Goal: Task Accomplishment & Management: Complete application form

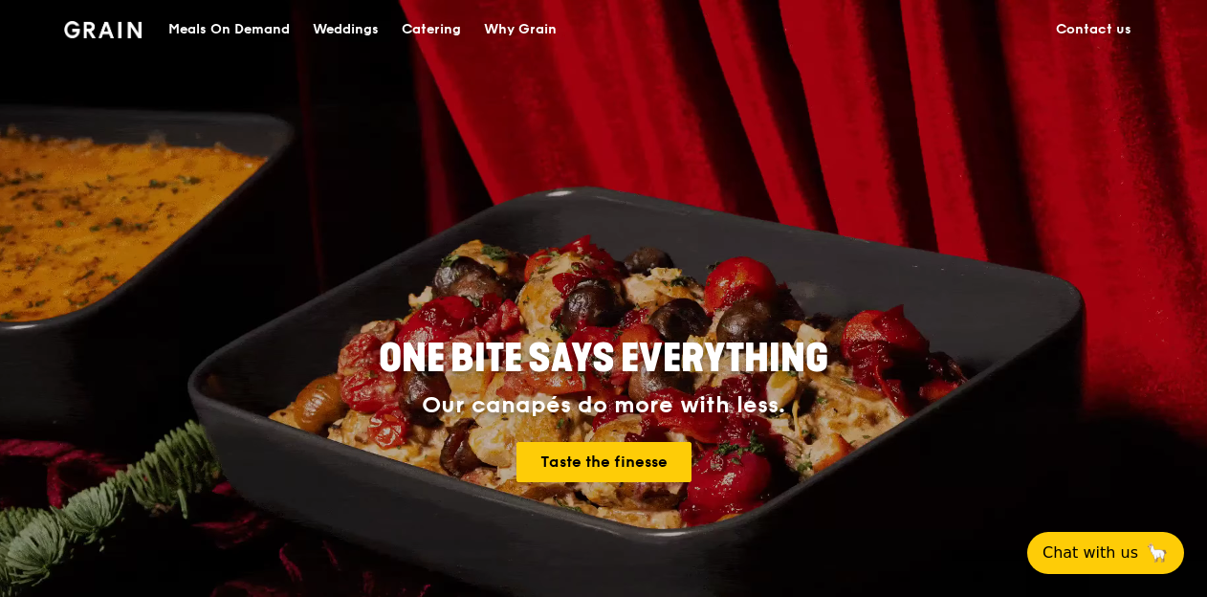
click at [1091, 541] on span "Chat with us" at bounding box center [1089, 552] width 100 height 24
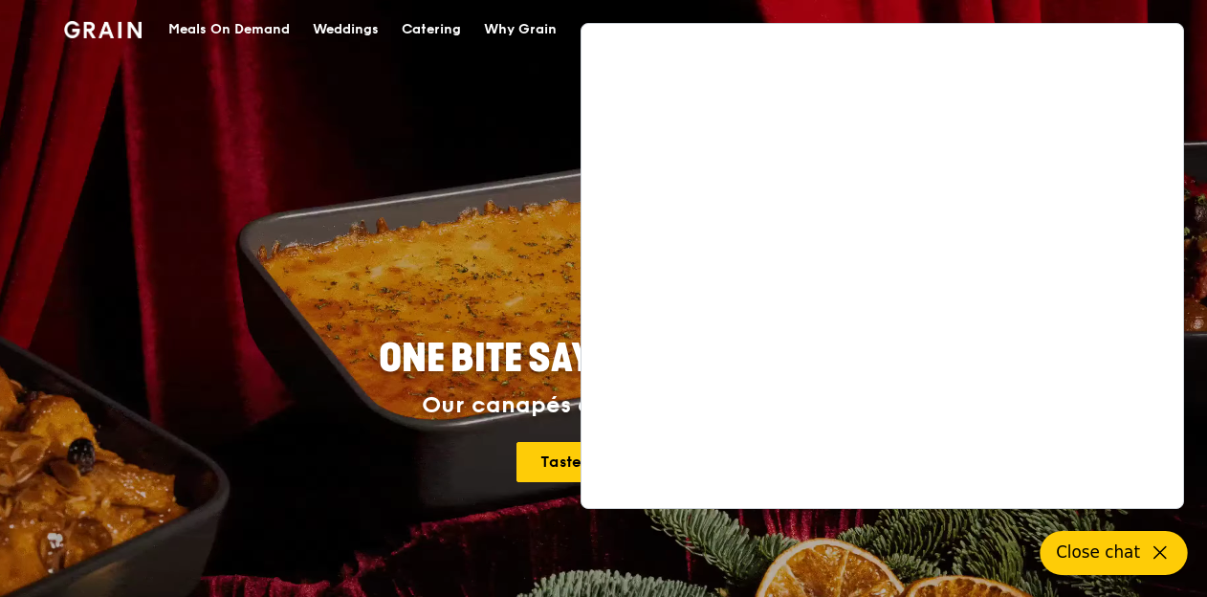
click at [1154, 536] on button "Close chat" at bounding box center [1113, 553] width 147 height 44
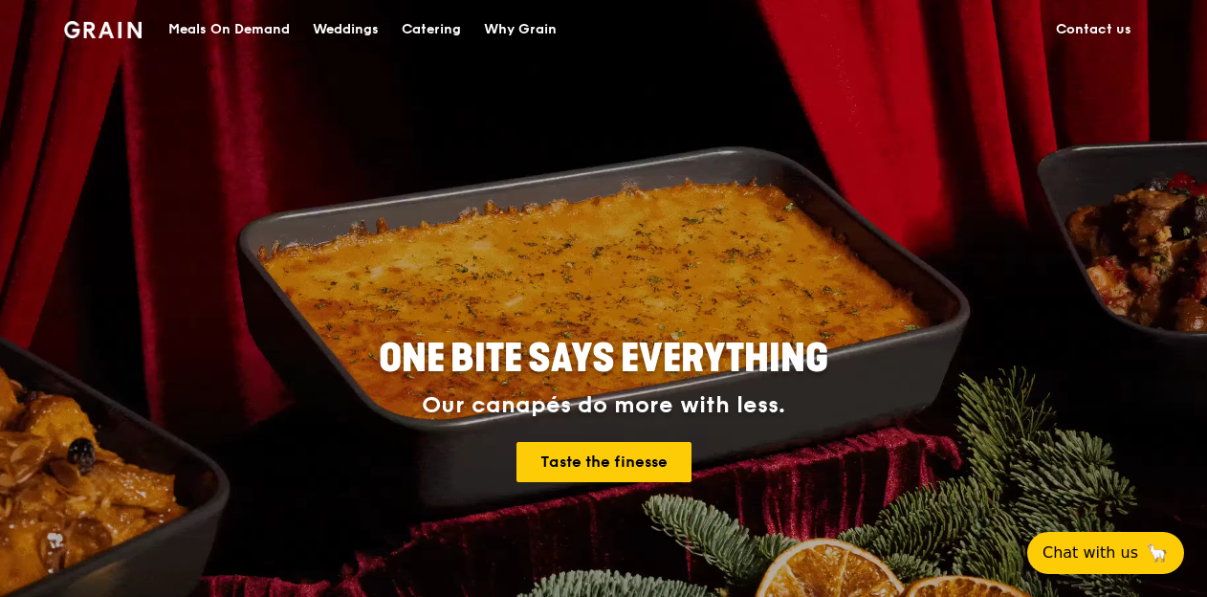
click at [1090, 36] on link "Contact us" at bounding box center [1093, 29] width 98 height 57
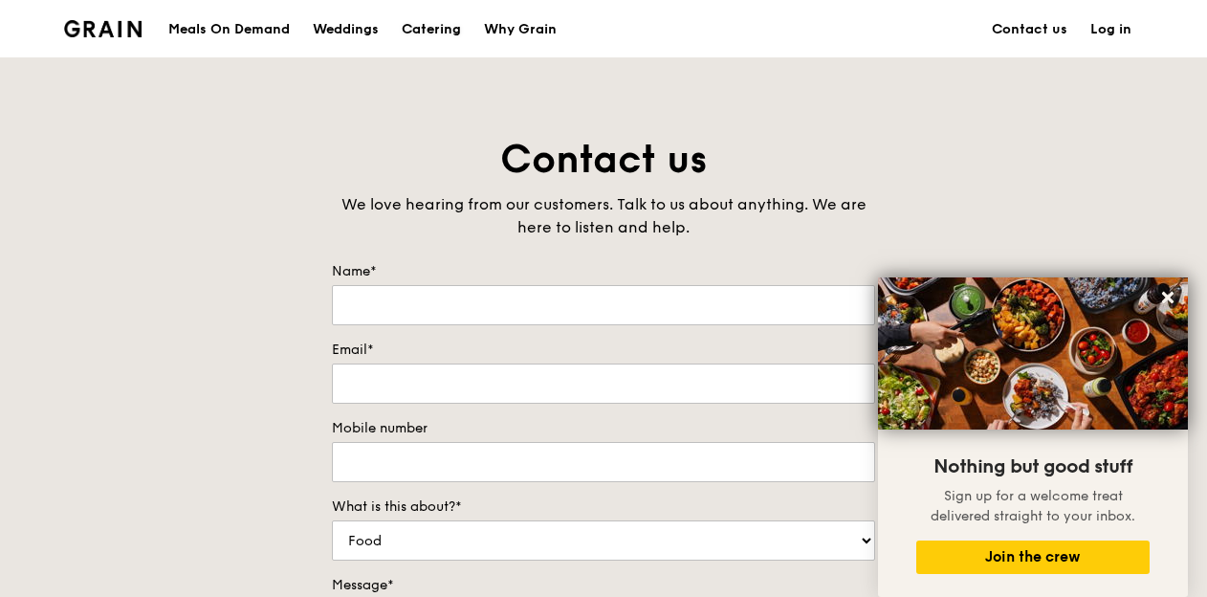
click at [419, 28] on div "Catering" at bounding box center [431, 29] width 59 height 57
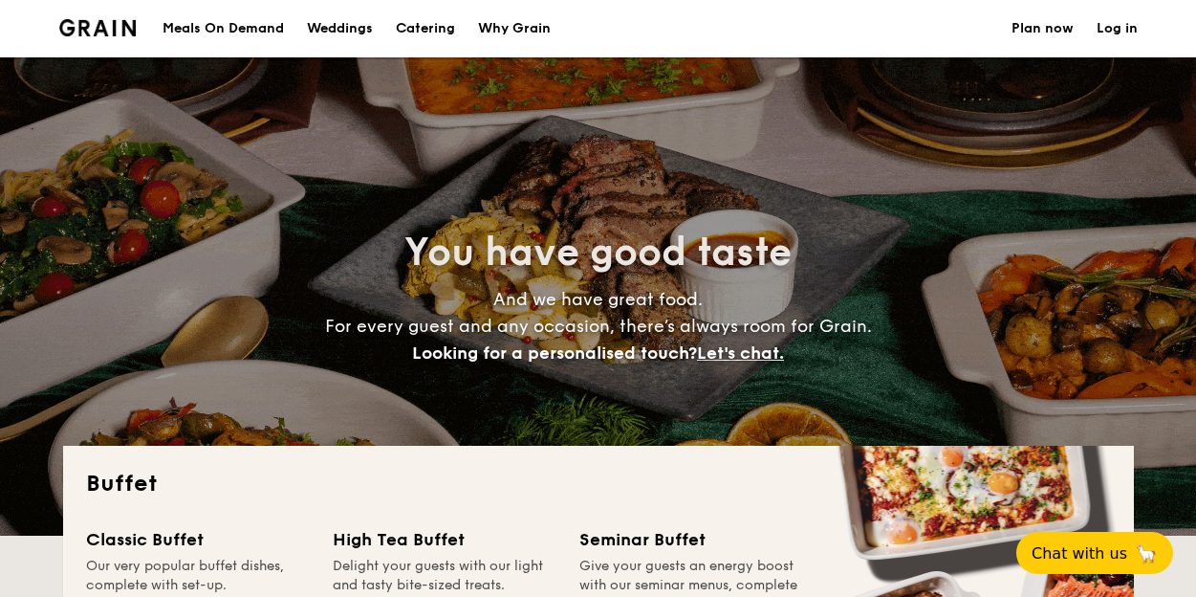
select select
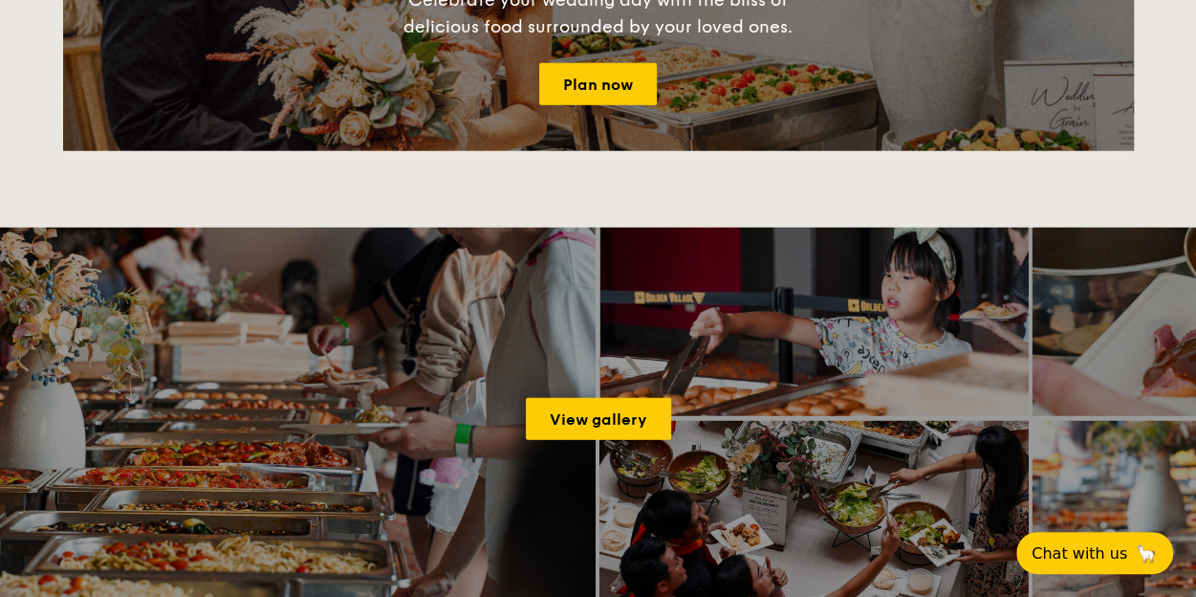
scroll to position [2368, 0]
